Goal: Task Accomplishment & Management: Use online tool/utility

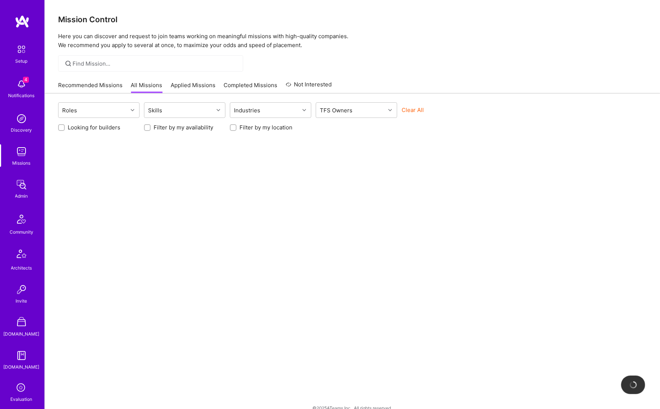
click at [24, 186] on img at bounding box center [21, 184] width 15 height 15
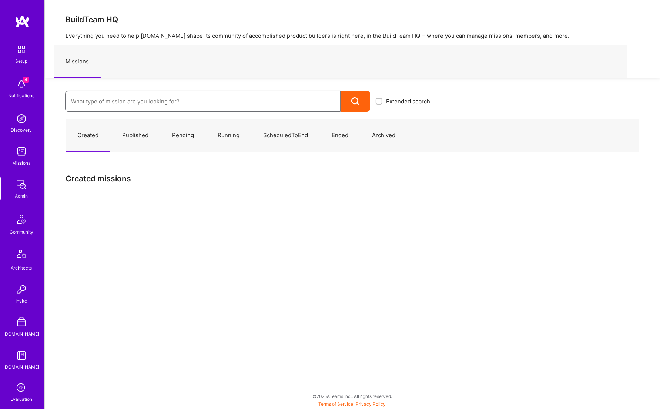
click at [132, 98] on input at bounding box center [203, 101] width 264 height 19
click at [227, 131] on link "Running" at bounding box center [229, 135] width 46 height 32
click at [177, 105] on input at bounding box center [203, 101] width 264 height 19
paste input "Nevoya: Principal Problem Solver for Zero-Emissions Logistics Company"
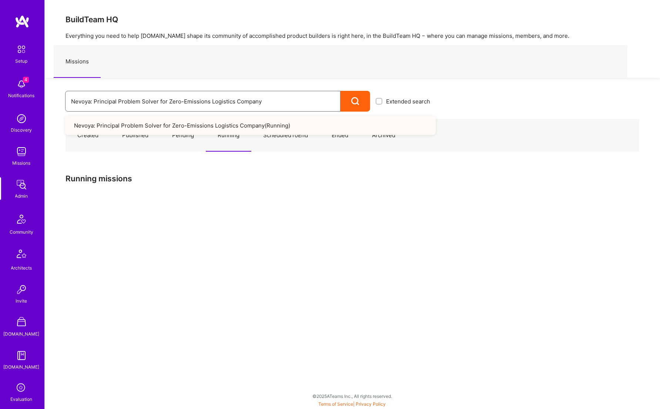
type input "Nevoya: Principal Problem Solver for Zero-Emissions Logistics Company"
click at [267, 123] on link "Nevoya: Principal Problem Solver for Zero-Emissions Logistics Company ( Running…" at bounding box center [250, 125] width 371 height 19
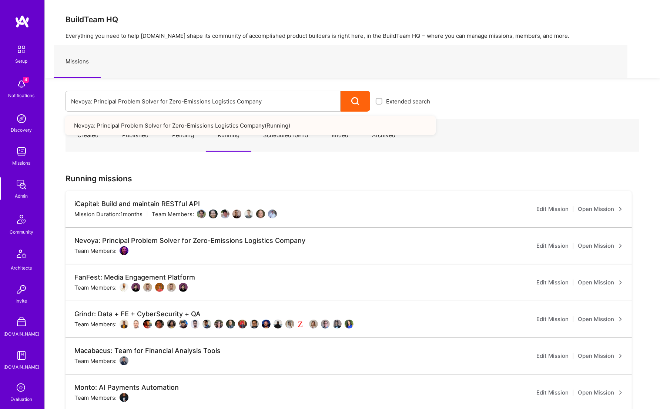
click at [258, 126] on link "Nevoya: Principal Problem Solver for Zero-Emissions Logistics Company ( Running…" at bounding box center [250, 125] width 371 height 19
click at [255, 126] on link "Nevoya: Principal Problem Solver for Zero-Emissions Logistics Company ( Running…" at bounding box center [250, 125] width 371 height 19
